Goal: Use online tool/utility: Use online tool/utility

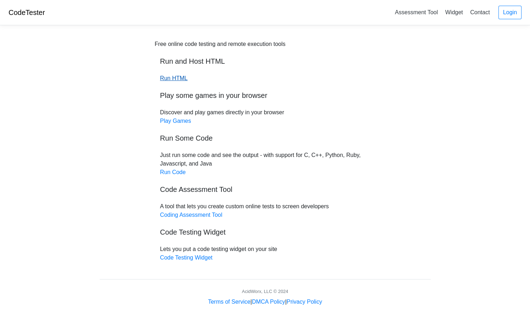
click at [176, 78] on link "Run HTML" at bounding box center [173, 78] width 27 height 6
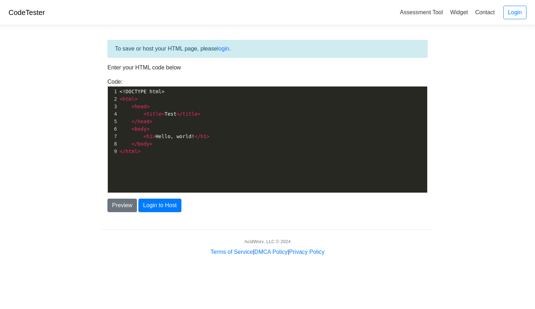
scroll to position [2, 0]
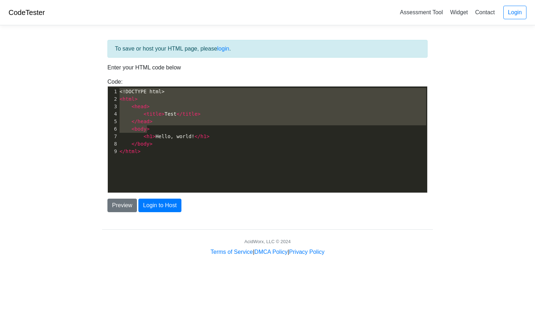
type textarea "<!DOCTYPE html> <html> <head> <title>Test</title> </head> <body> <h1>Hello, wor…"
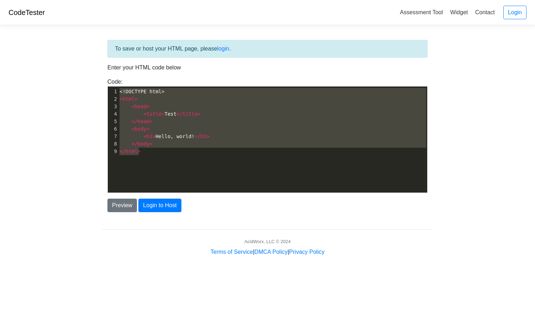
drag, startPoint x: 120, startPoint y: 87, endPoint x: 173, endPoint y: 182, distance: 108.5
click at [173, 182] on div "x 1 <!DOCTYPE html> 2 < html > 3 < head > 4 < title > Test </ title > 5 </ head…" at bounding box center [273, 144] width 330 height 117
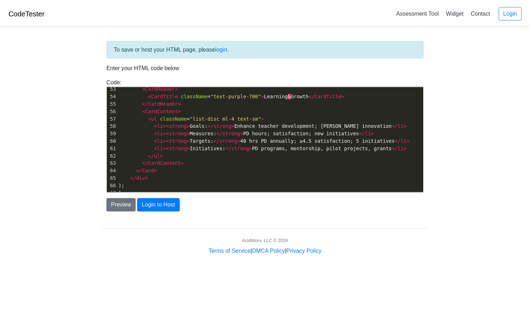
scroll to position [406, 0]
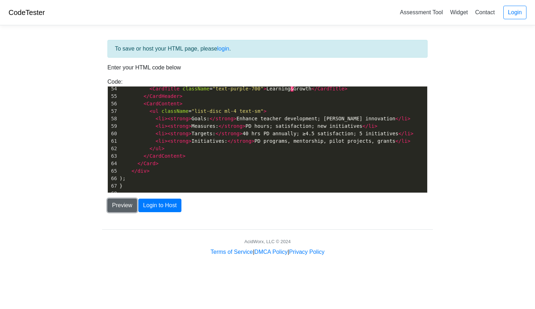
click at [127, 206] on button "Preview" at bounding box center [122, 206] width 30 height 14
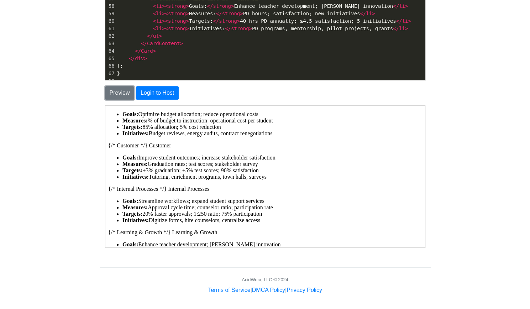
scroll to position [0, 0]
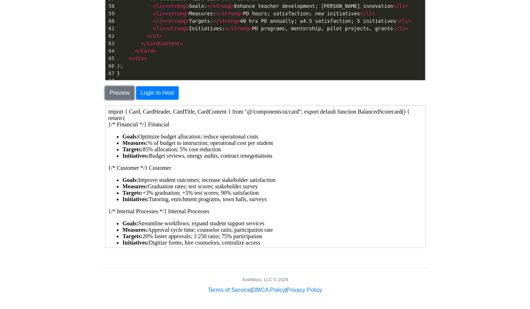
drag, startPoint x: 421, startPoint y: 167, endPoint x: 543, endPoint y: 250, distance: 147.7
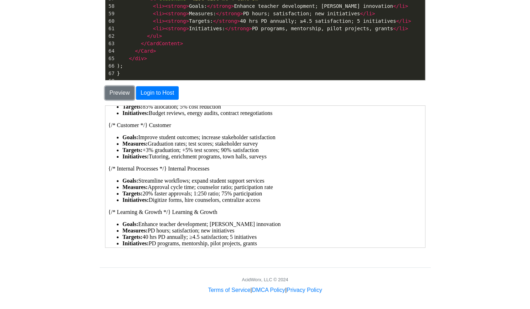
scroll to position [57, 0]
drag, startPoint x: 417, startPoint y: 189, endPoint x: 414, endPoint y: 105, distance: 84.0
click at [414, 105] on html "import { Card, CardHeader, CardTitle, CardContent } from "@/components/ui/card"…" at bounding box center [265, 162] width 320 height 199
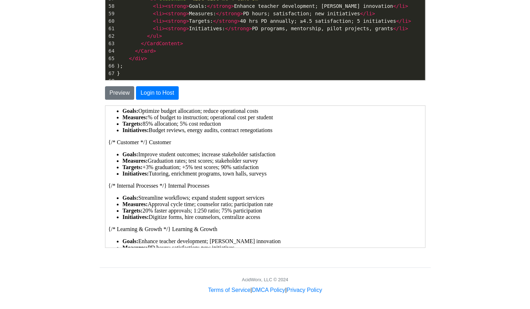
scroll to position [0, 0]
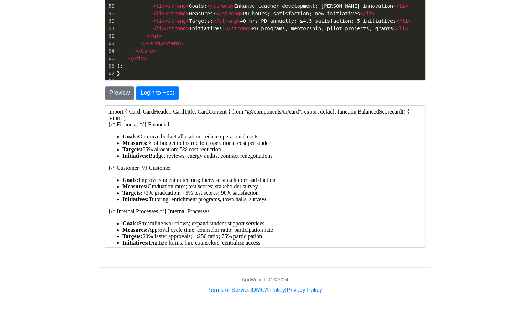
drag, startPoint x: 421, startPoint y: 130, endPoint x: 527, endPoint y: 199, distance: 126.4
click at [486, 154] on body "CodeTester Assessment Tool Widget Contact Login To save or host your HTML page,…" at bounding box center [265, 91] width 530 height 407
click at [136, 145] on strong "Measures:" at bounding box center [134, 143] width 25 height 6
drag, startPoint x: 139, startPoint y: 135, endPoint x: 200, endPoint y: 136, distance: 61.2
click at [200, 136] on li "Goals: Optimize budget allocation; reduce operational costs" at bounding box center [272, 136] width 300 height 6
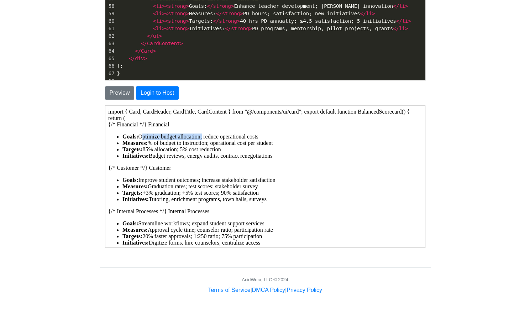
copy li "Optimize budget allocation"
drag, startPoint x: 204, startPoint y: 137, endPoint x: 258, endPoint y: 136, distance: 54.1
click at [258, 136] on li "Goals: Optimize budget allocation; reduce operational costs" at bounding box center [272, 136] width 300 height 6
copy li "reduce operational costs"
drag, startPoint x: 149, startPoint y: 143, endPoint x: 274, endPoint y: 144, distance: 125.6
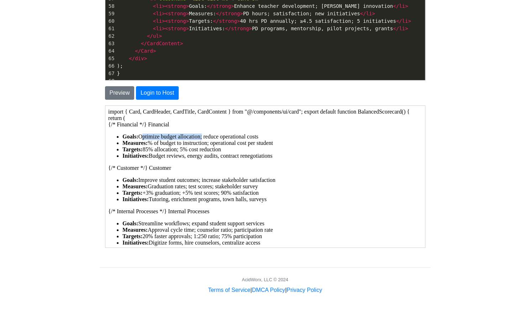
click at [274, 144] on li "Measures: % of budget to instruction; operational cost per student" at bounding box center [272, 143] width 300 height 6
copy li "% of budget to instruction; operational cost per student"
drag, startPoint x: 143, startPoint y: 150, endPoint x: 224, endPoint y: 148, distance: 80.1
click at [224, 148] on li "Targets: 85% allocation; 5% cost reduction" at bounding box center [272, 149] width 300 height 6
copy li "85% allocation; 5% cost reduction"
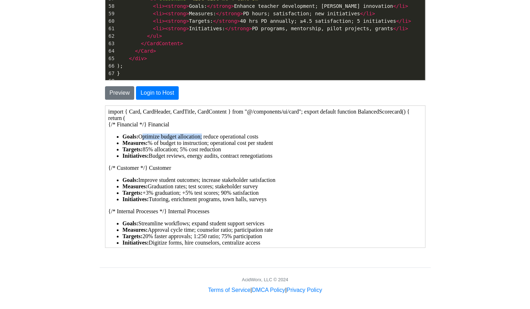
drag, startPoint x: 150, startPoint y: 154, endPoint x: 277, endPoint y: 156, distance: 126.7
click at [277, 156] on li "Initiatives: Budget reviews, energy audits, contract renegotiations" at bounding box center [272, 155] width 300 height 6
copy li "Budget reviews, energy audits, contract renegotiations"
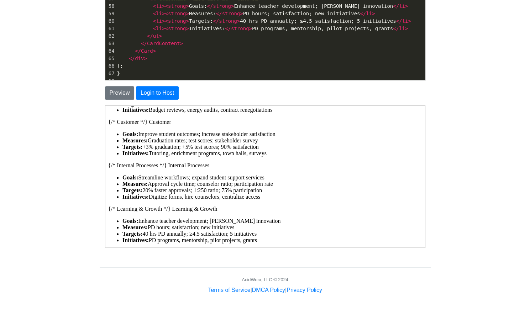
scroll to position [57, 0]
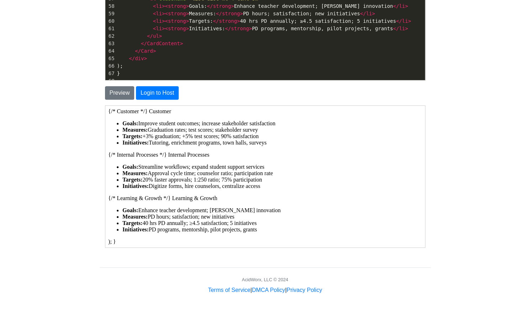
drag, startPoint x: 420, startPoint y: 196, endPoint x: 533, endPoint y: 346, distance: 188.1
drag, startPoint x: 116, startPoint y: 111, endPoint x: 139, endPoint y: 110, distance: 22.8
click at [139, 110] on div "{/* Financial */} Financial Goals: Optimize budget allocation; reduce operation…" at bounding box center [264, 148] width 314 height 168
copy div "Customer"
drag, startPoint x: 115, startPoint y: 154, endPoint x: 158, endPoint y: 157, distance: 42.8
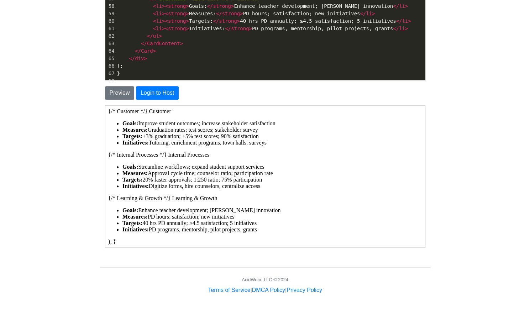
click at [158, 157] on div "{/* Financial */} Financial Goals: Optimize budget allocation; reduce operation…" at bounding box center [264, 148] width 314 height 168
copy div "Internal Processes"
drag, startPoint x: 418, startPoint y: 408, endPoint x: 115, endPoint y: 197, distance: 369.7
click at [115, 197] on div "{/* Financial */} Financial Goals: Optimize budget allocation; reduce operation…" at bounding box center [264, 148] width 314 height 168
drag, startPoint x: 116, startPoint y: 197, endPoint x: 161, endPoint y: 200, distance: 44.2
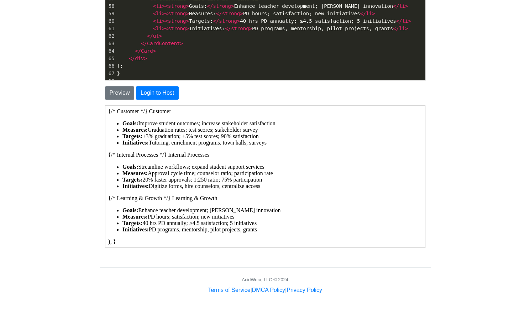
click at [161, 200] on div "{/* Financial */} Financial Goals: Optimize budget allocation; reduce operation…" at bounding box center [264, 148] width 314 height 168
copy div "Learning & Growth"
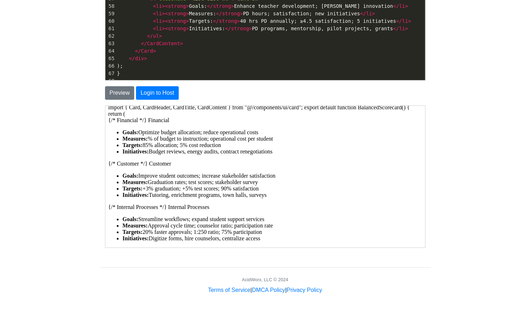
scroll to position [0, 0]
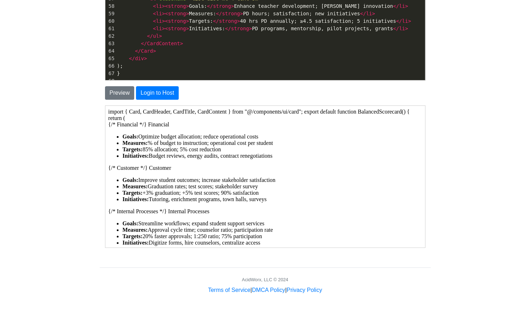
drag, startPoint x: 139, startPoint y: 179, endPoint x: 280, endPoint y: 181, distance: 141.7
click at [280, 181] on li "Goals: Improve student outcomes; increase stakeholder satisfaction" at bounding box center [272, 180] width 300 height 6
copy li "Improve student outcomes; increase stakeholder satisfaction"
drag, startPoint x: 147, startPoint y: 184, endPoint x: 264, endPoint y: 186, distance: 117.5
click at [264, 186] on li "Measures: Graduation rates; test scores; stakeholder survey" at bounding box center [272, 186] width 300 height 6
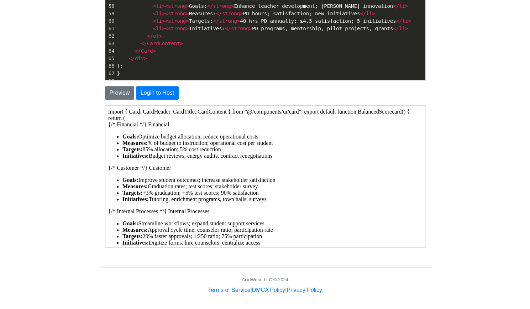
copy li "Graduation rates; test scores; stakeholder survey"
drag, startPoint x: 143, startPoint y: 194, endPoint x: 322, endPoint y: 194, distance: 179.4
click at [322, 194] on li "Targets: +3% graduation; +5% test scores; 90% satisfaction" at bounding box center [272, 192] width 300 height 6
drag, startPoint x: 150, startPoint y: 199, endPoint x: 268, endPoint y: 200, distance: 118.2
click at [268, 200] on li "Initiatives: Tutoring, enrichment programs, town halls, surveys" at bounding box center [272, 199] width 300 height 6
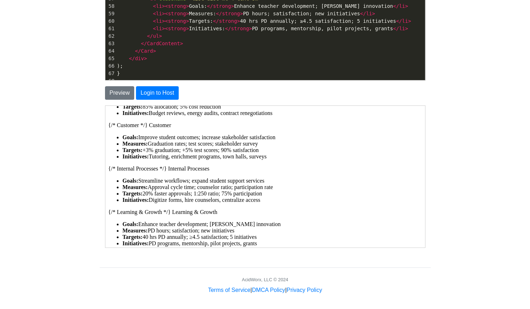
scroll to position [44, 0]
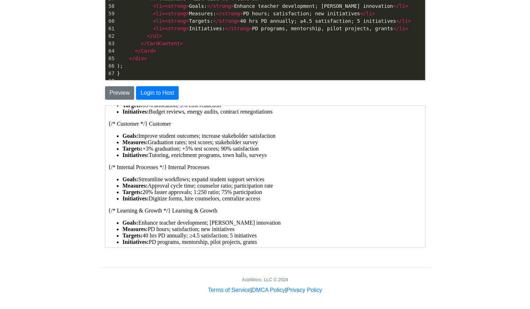
drag, startPoint x: 123, startPoint y: 178, endPoint x: 264, endPoint y: 200, distance: 142.7
click at [264, 200] on ul "Goals: Streamline workflows; expand student support services Measures: Approval…" at bounding box center [264, 189] width 314 height 26
click at [292, 204] on div "{/* Financial */} Financial Goals: Optimize budget allocation; reduce operation…" at bounding box center [264, 161] width 314 height 168
drag, startPoint x: 235, startPoint y: 186, endPoint x: 273, endPoint y: 189, distance: 38.5
click at [273, 189] on ul "Goals: Streamline workflows; expand student support services Measures: Approval…" at bounding box center [264, 189] width 314 height 26
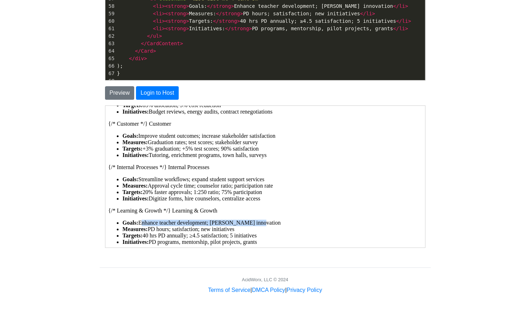
drag, startPoint x: 139, startPoint y: 220, endPoint x: 259, endPoint y: 218, distance: 120.0
click at [259, 218] on div "{/* Financial */} Financial Goals: Optimize budget allocation; reduce operation…" at bounding box center [264, 161] width 314 height 168
drag, startPoint x: 148, startPoint y: 228, endPoint x: 236, endPoint y: 230, distance: 88.6
click at [236, 230] on li "Measures: PD hours; satisfaction; new initiatives" at bounding box center [272, 229] width 300 height 6
drag, startPoint x: 143, startPoint y: 236, endPoint x: 258, endPoint y: 233, distance: 114.6
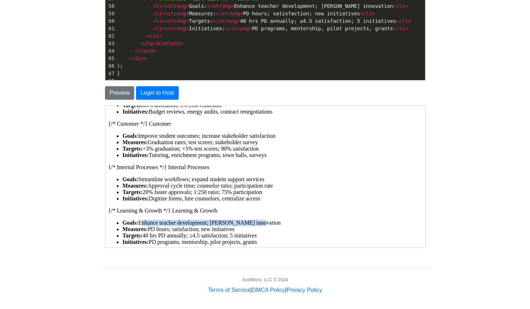
click at [258, 233] on li "Targets: 40 hrs PD annually; ≥4.5 satisfaction; 5 initiatives" at bounding box center [272, 235] width 300 height 6
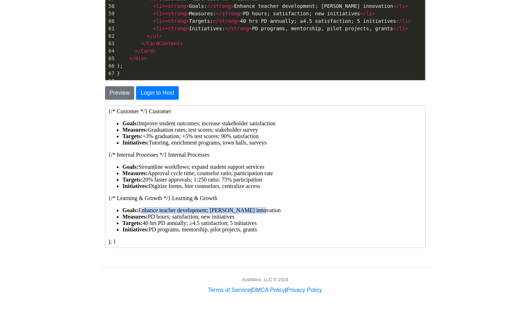
drag, startPoint x: 150, startPoint y: 228, endPoint x: 258, endPoint y: 229, distance: 108.2
click at [258, 229] on li "Initiatives: PD programs, mentorship, pilot projects, grants" at bounding box center [272, 229] width 300 height 6
click at [326, 203] on div "{/* Financial */} Financial Goals: Optimize budget allocation; reduce operation…" at bounding box center [264, 148] width 314 height 168
